Goal: Information Seeking & Learning: Learn about a topic

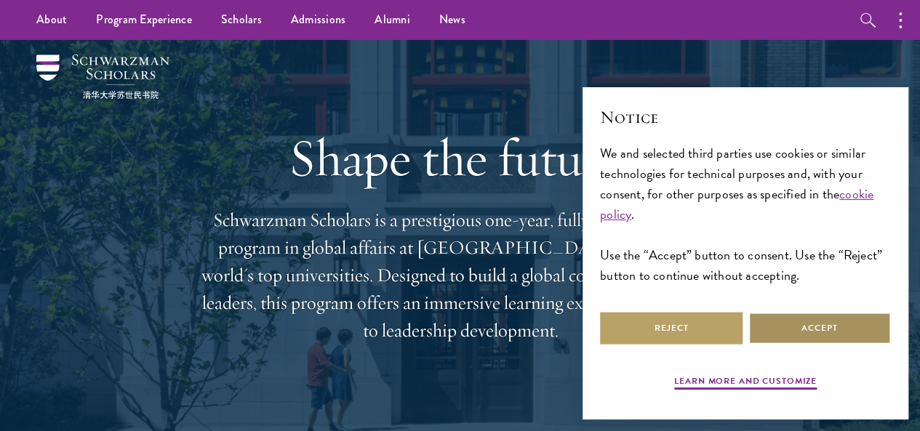
click at [808, 324] on button "Accept" at bounding box center [820, 328] width 143 height 33
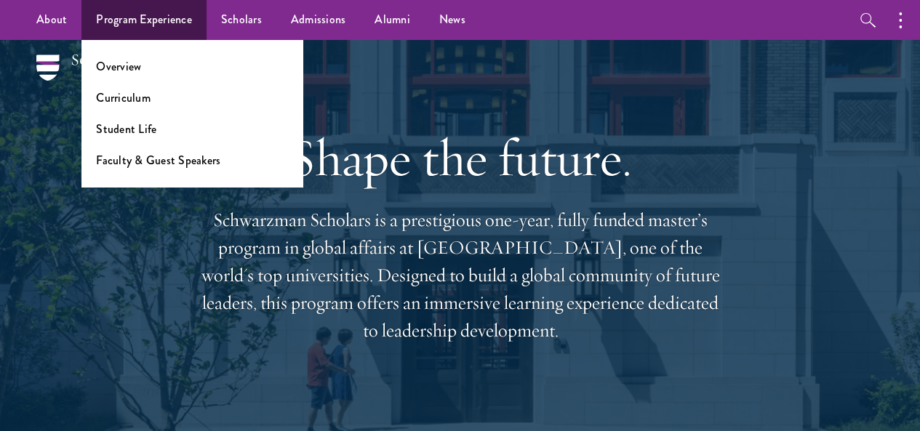
click at [166, 168] on ul "Overview Curriculum Student Life Faculty & Guest Speakers" at bounding box center [191, 113] width 221 height 147
click at [166, 161] on link "Faculty & Guest Speakers" at bounding box center [158, 160] width 124 height 17
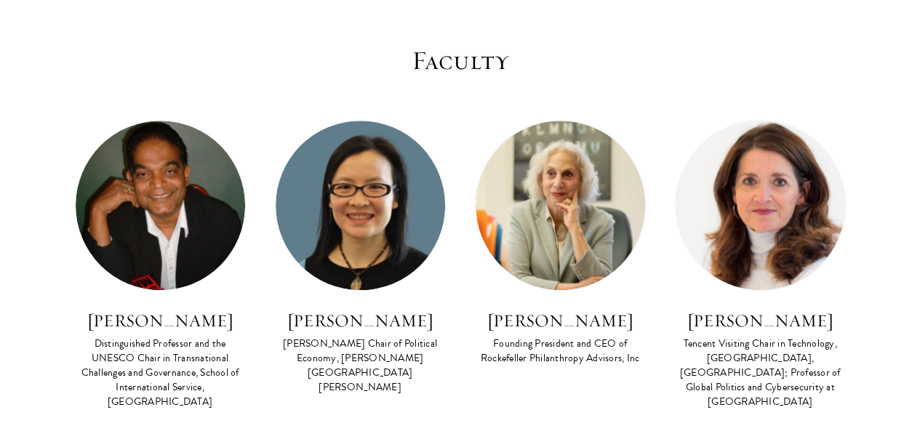
scroll to position [582, 0]
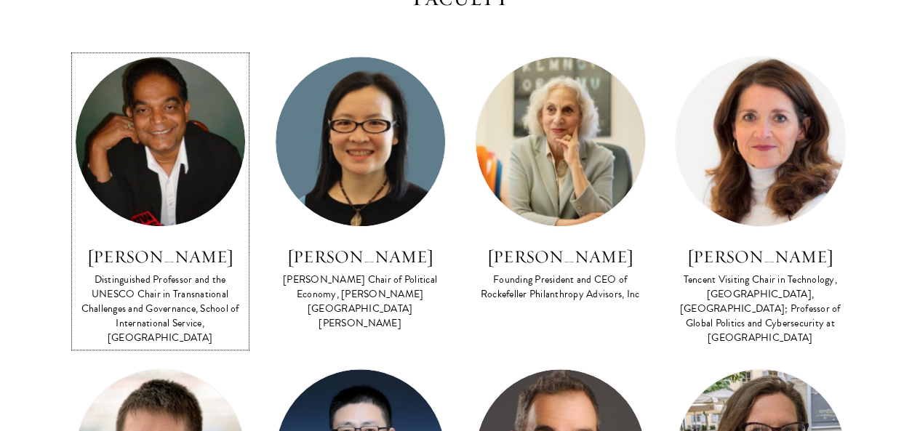
click at [178, 163] on img at bounding box center [161, 142] width 170 height 170
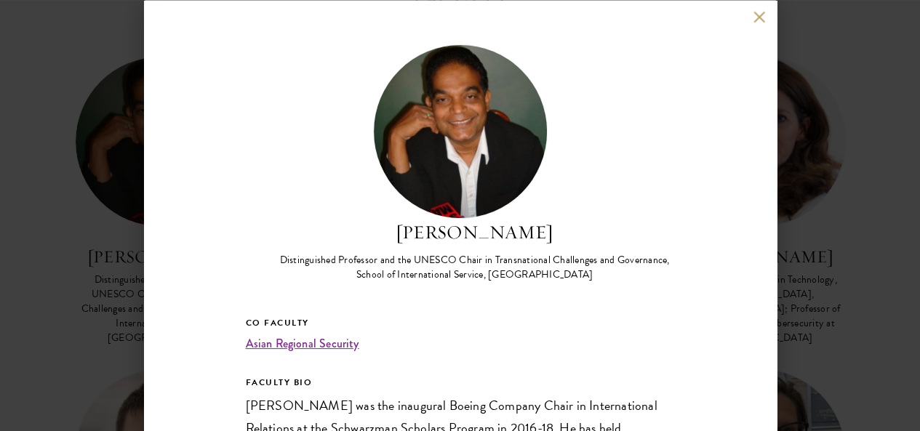
click at [758, 20] on button at bounding box center [760, 17] width 12 height 12
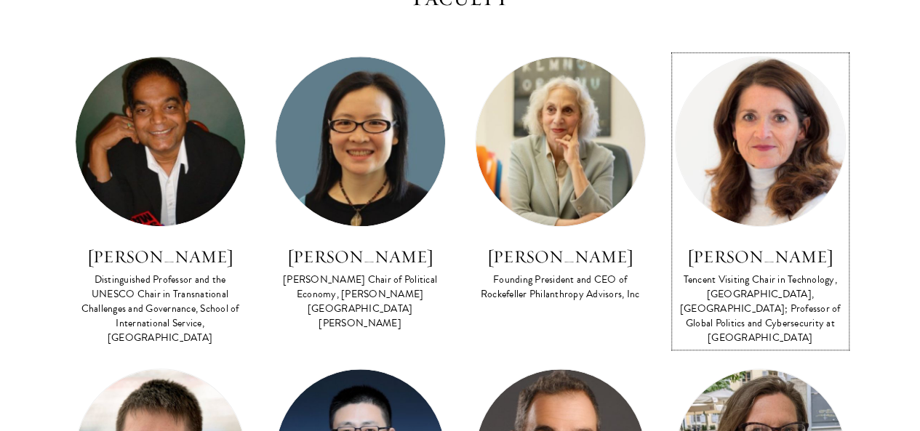
click at [719, 160] on img at bounding box center [761, 142] width 170 height 170
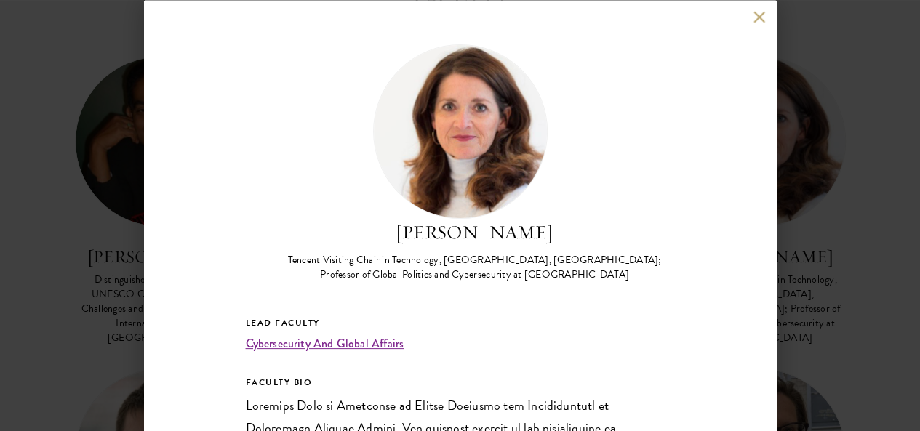
click at [764, 20] on button at bounding box center [760, 17] width 12 height 12
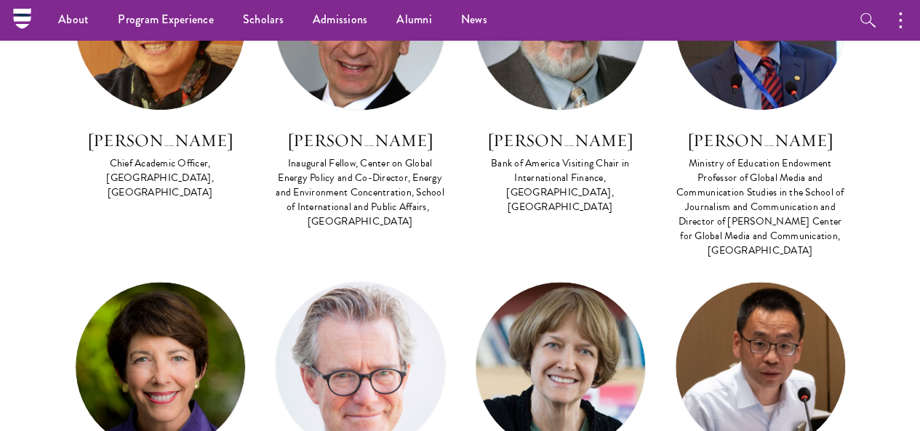
scroll to position [3478, 0]
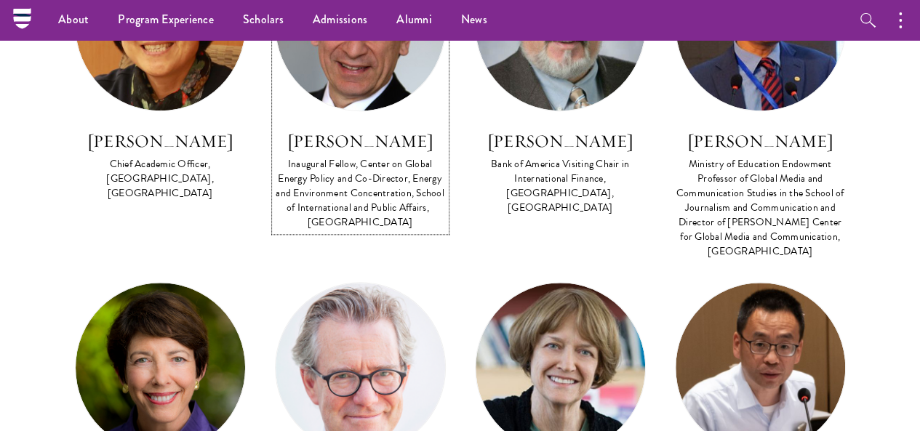
click at [395, 98] on img at bounding box center [361, 26] width 170 height 170
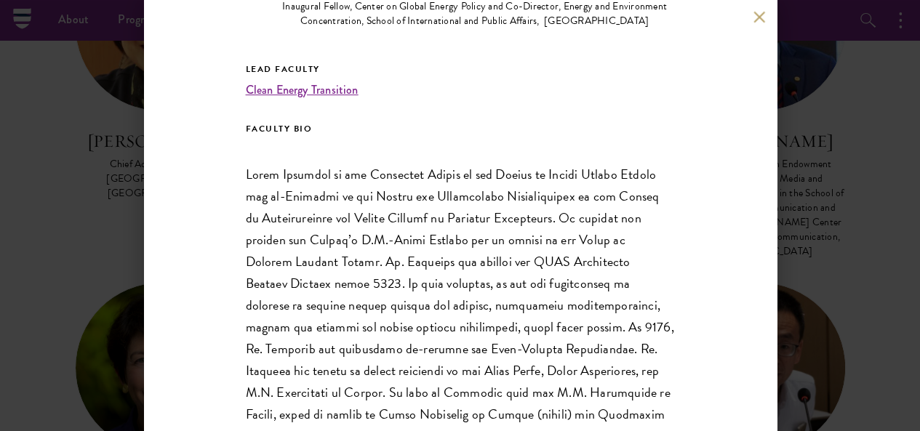
scroll to position [146, 0]
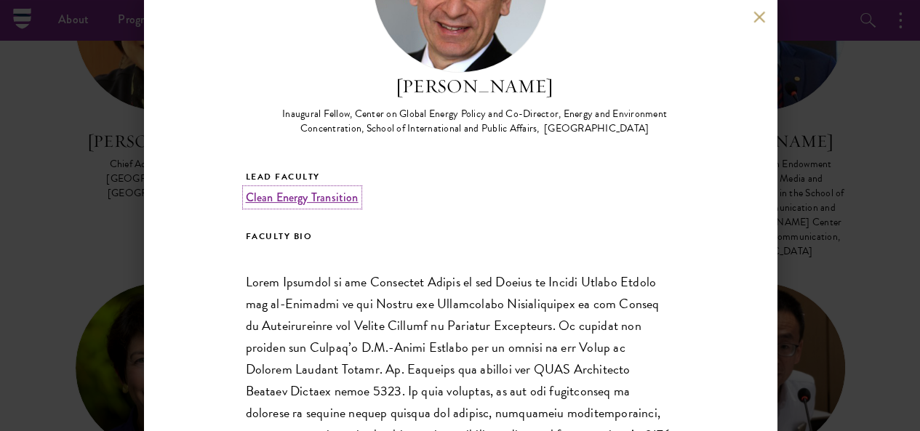
click at [299, 190] on link "Clean Energy Transition" at bounding box center [302, 198] width 113 height 17
